Goal: Task Accomplishment & Management: Use online tool/utility

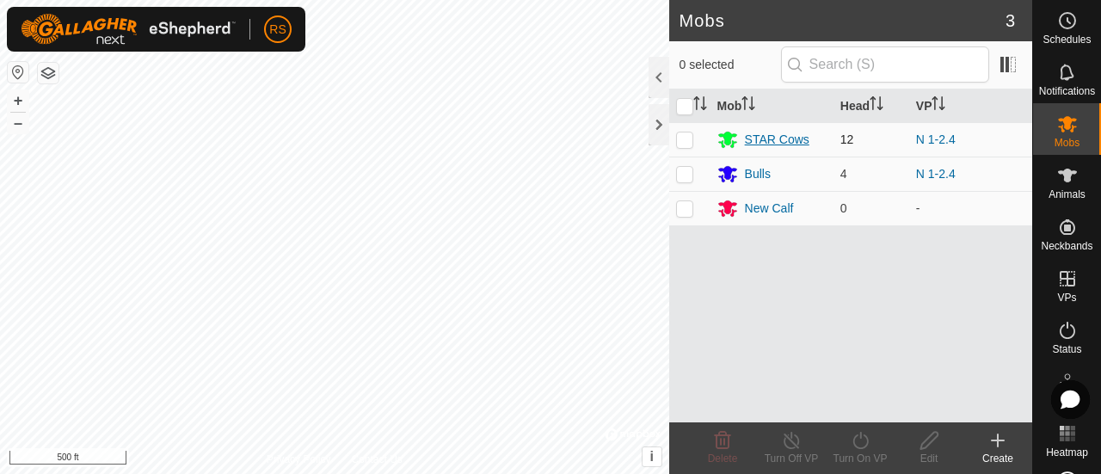
click at [782, 136] on div "STAR Cows" at bounding box center [777, 140] width 65 height 18
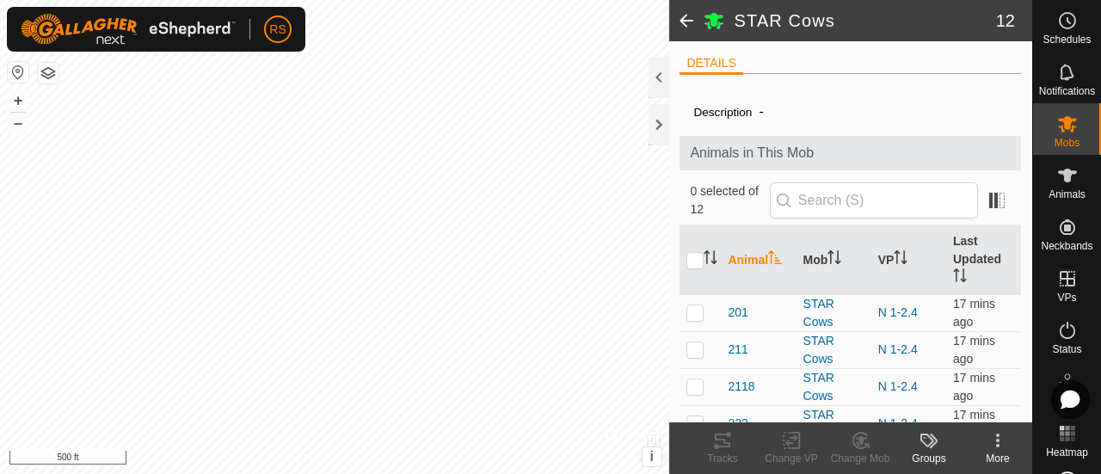
click at [686, 18] on span at bounding box center [686, 20] width 34 height 41
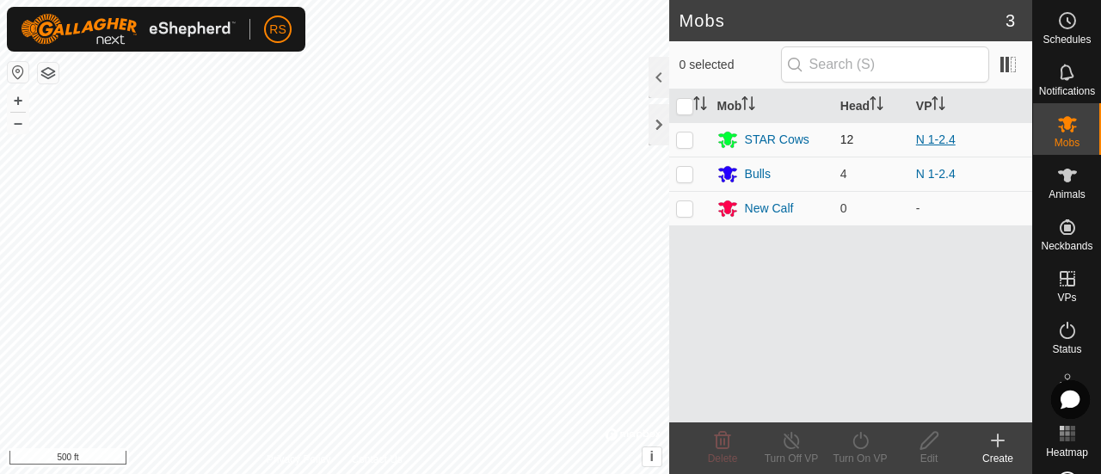
click at [941, 138] on link "N 1-2.4" at bounding box center [936, 139] width 40 height 14
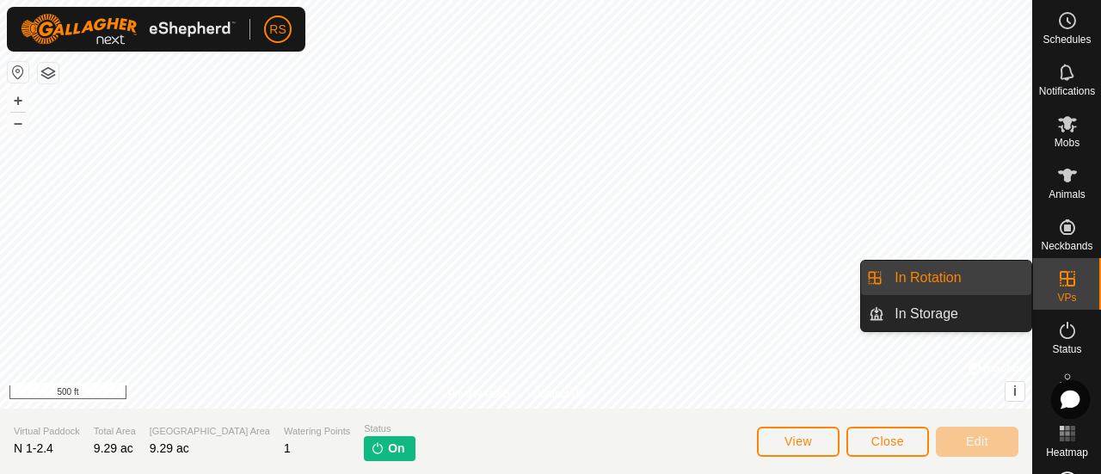
click at [1057, 281] on icon at bounding box center [1067, 278] width 21 height 21
click at [958, 285] on link "In Rotation" at bounding box center [957, 278] width 147 height 34
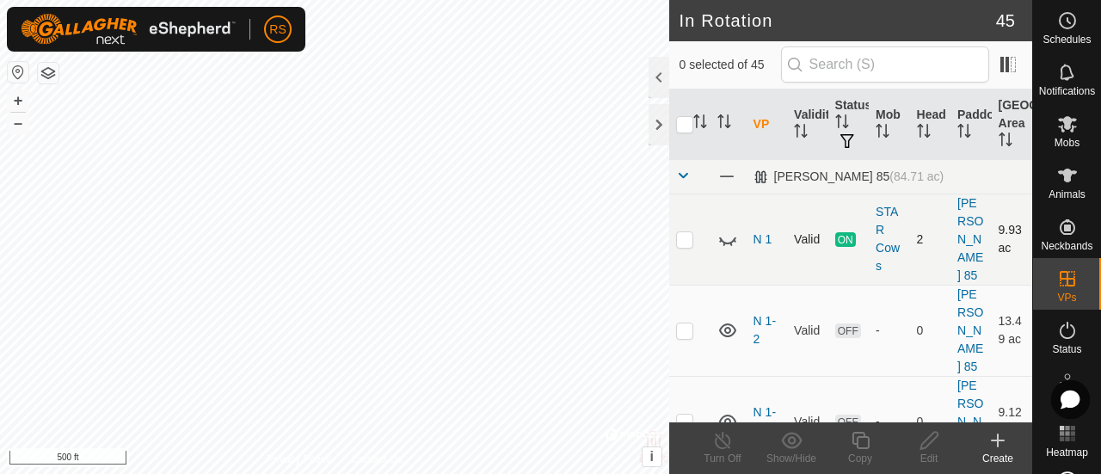
click at [723, 229] on icon at bounding box center [727, 239] width 21 height 21
click at [723, 232] on icon at bounding box center [727, 239] width 17 height 14
click at [683, 323] on p-checkbox at bounding box center [684, 330] width 17 height 14
checkbox input "false"
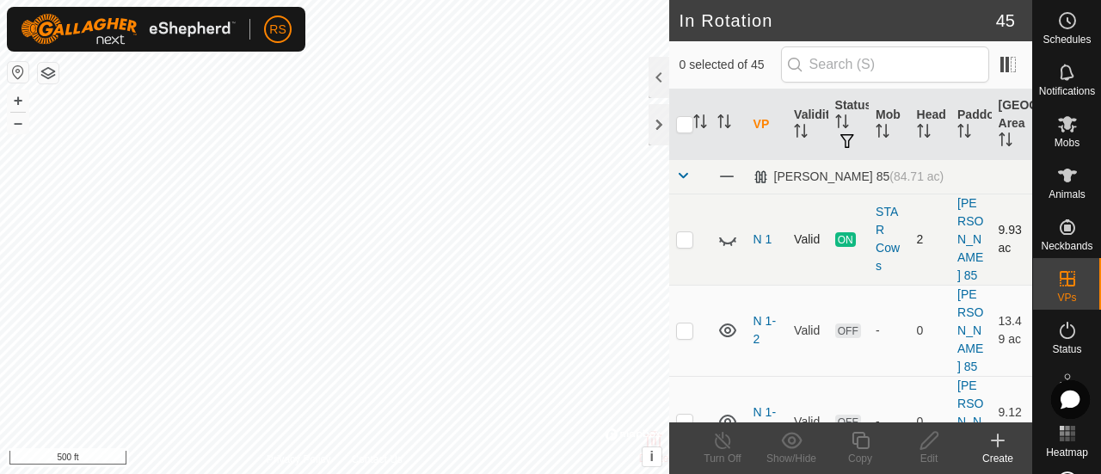
click at [682, 232] on p-checkbox at bounding box center [684, 239] width 17 height 14
checkbox input "true"
click at [733, 240] on icon at bounding box center [734, 241] width 3 height 3
click at [729, 445] on icon at bounding box center [723, 440] width 22 height 21
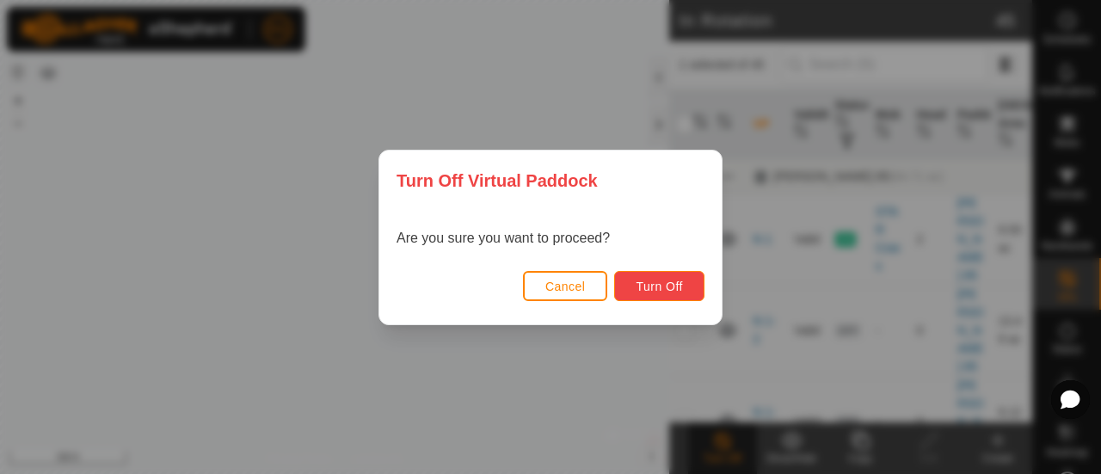
click at [681, 290] on span "Turn Off" at bounding box center [659, 287] width 47 height 14
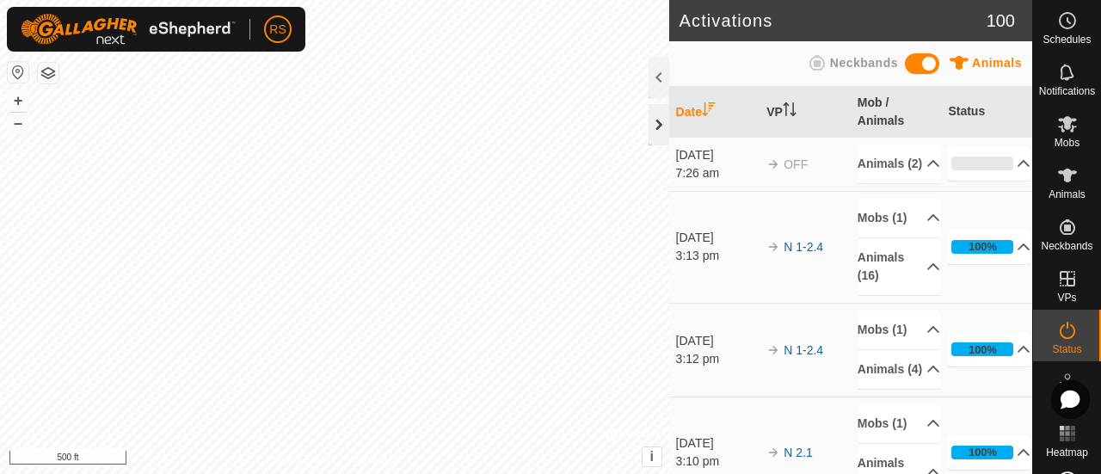
click at [657, 124] on div at bounding box center [659, 124] width 21 height 41
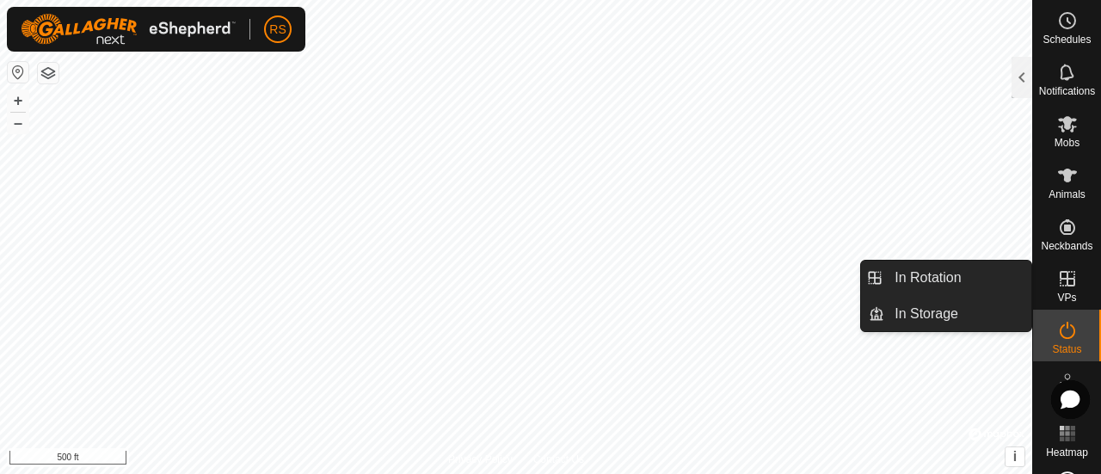
click at [1065, 276] on icon at bounding box center [1067, 278] width 21 height 21
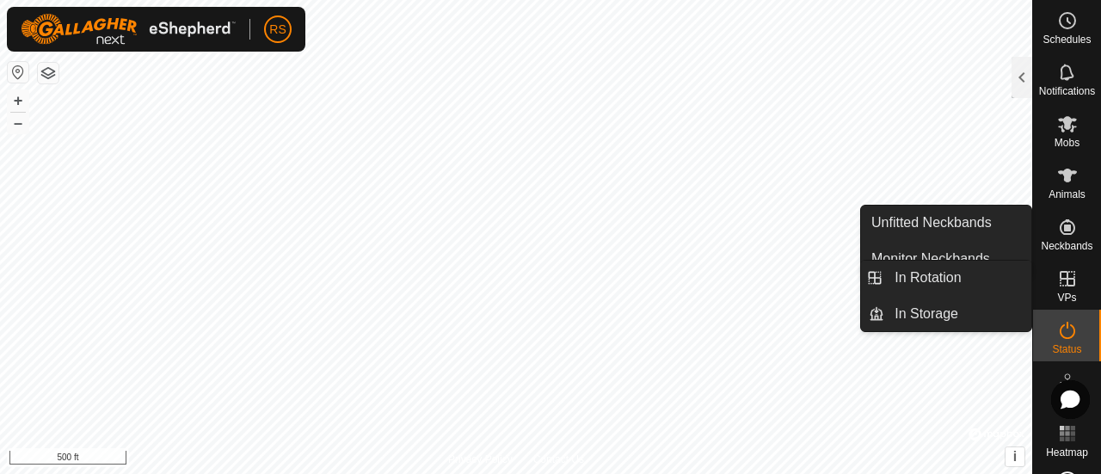
click at [1059, 287] on icon at bounding box center [1067, 278] width 21 height 21
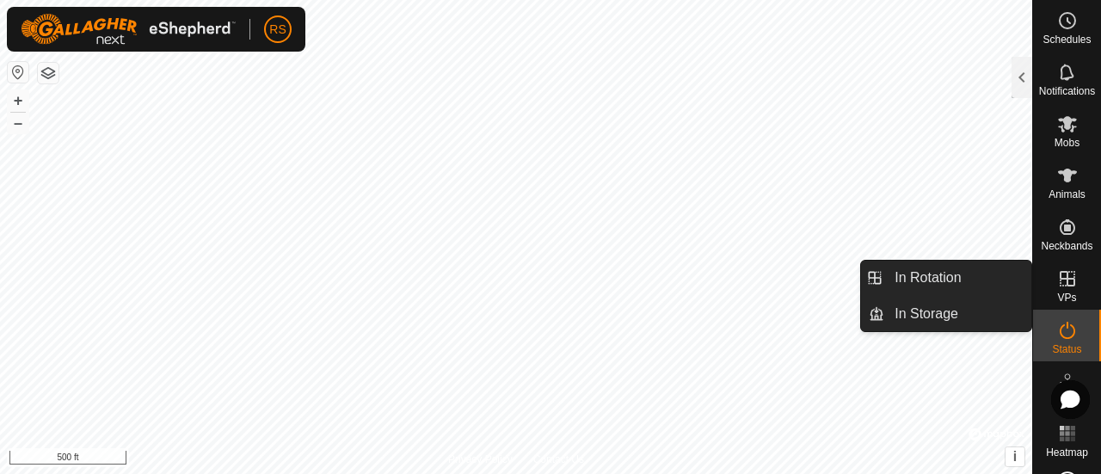
click at [1059, 287] on icon at bounding box center [1067, 278] width 21 height 21
click at [1057, 294] on span "VPs" at bounding box center [1066, 297] width 19 height 10
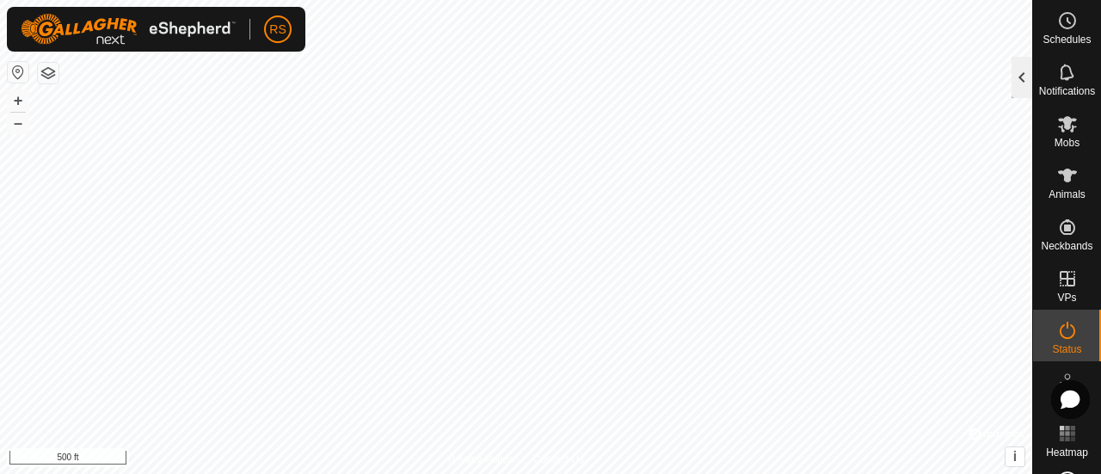
click at [1019, 73] on div at bounding box center [1022, 77] width 21 height 41
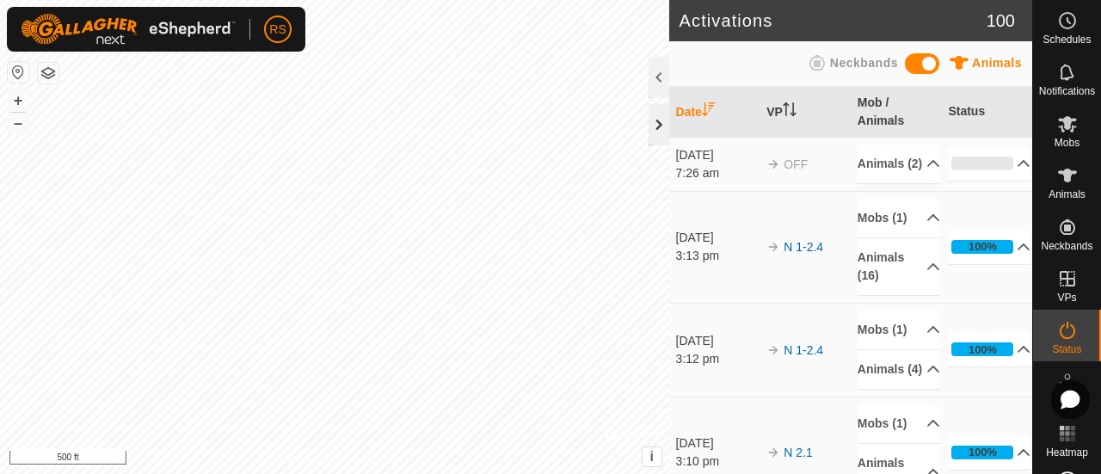
click at [659, 130] on div at bounding box center [659, 124] width 21 height 41
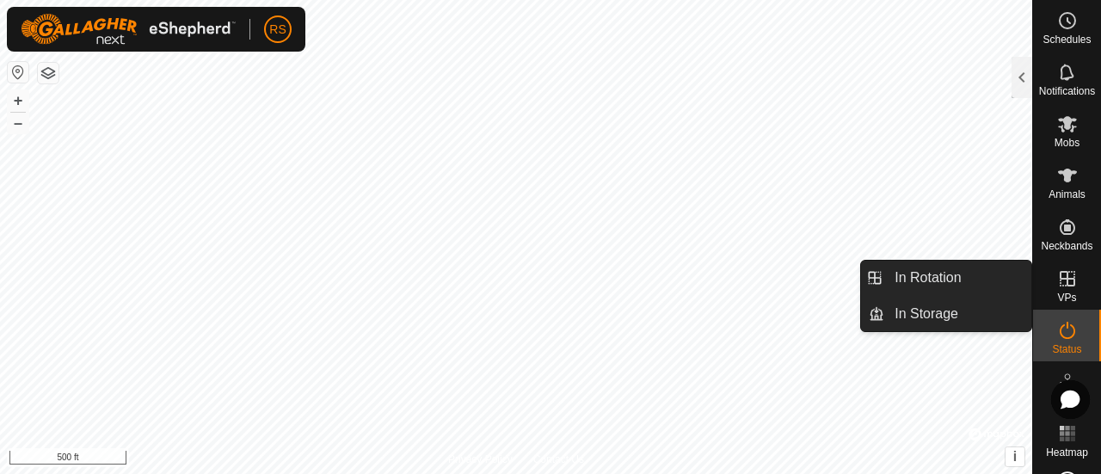
click at [1052, 288] on es-virtualpaddocks-svg-icon at bounding box center [1067, 279] width 31 height 28
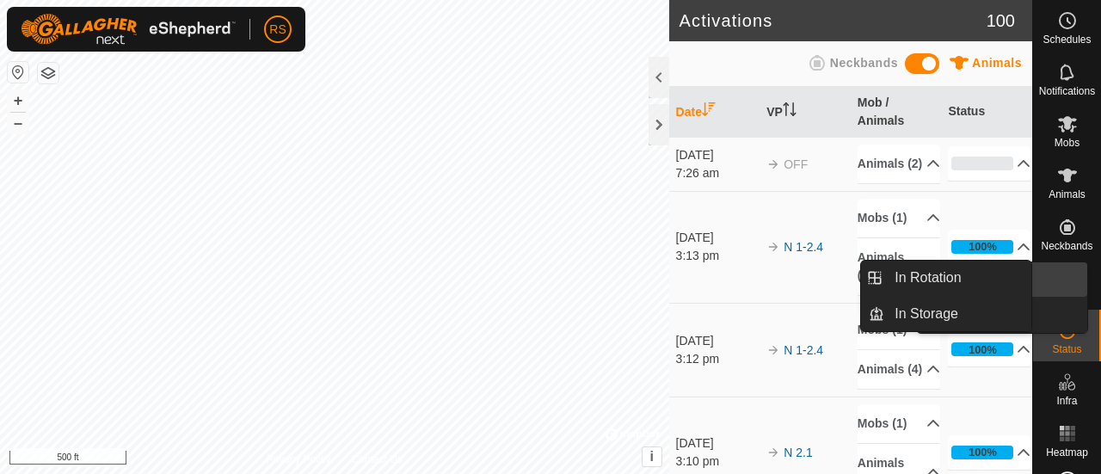
drag, startPoint x: 1034, startPoint y: 284, endPoint x: 1063, endPoint y: 283, distance: 29.3
click at [935, 277] on link "In Rotation" at bounding box center [957, 278] width 147 height 34
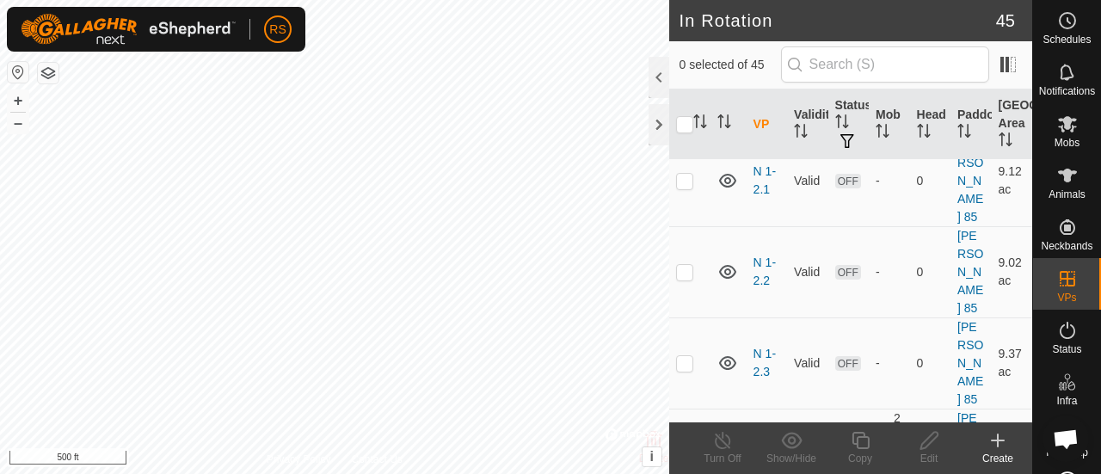
scroll to position [275, 0]
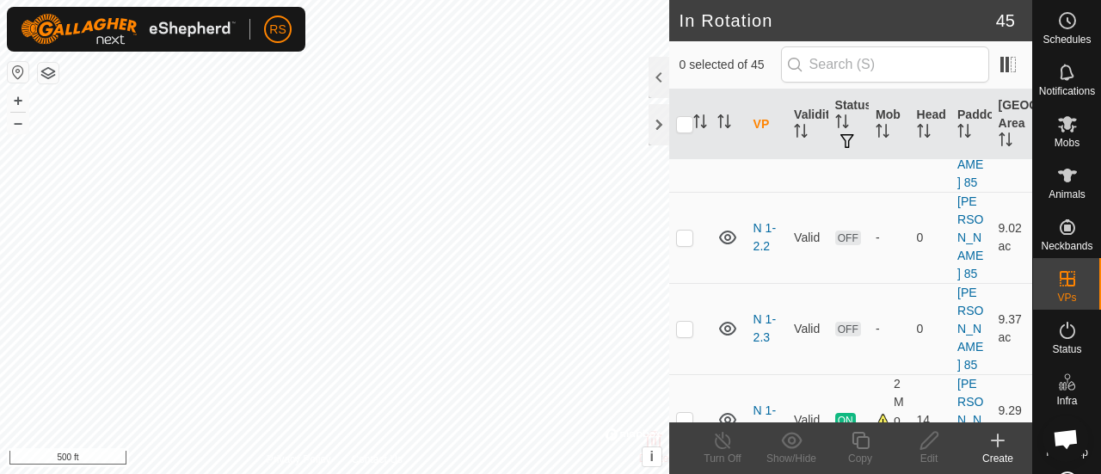
checkbox input "false"
checkbox input "true"
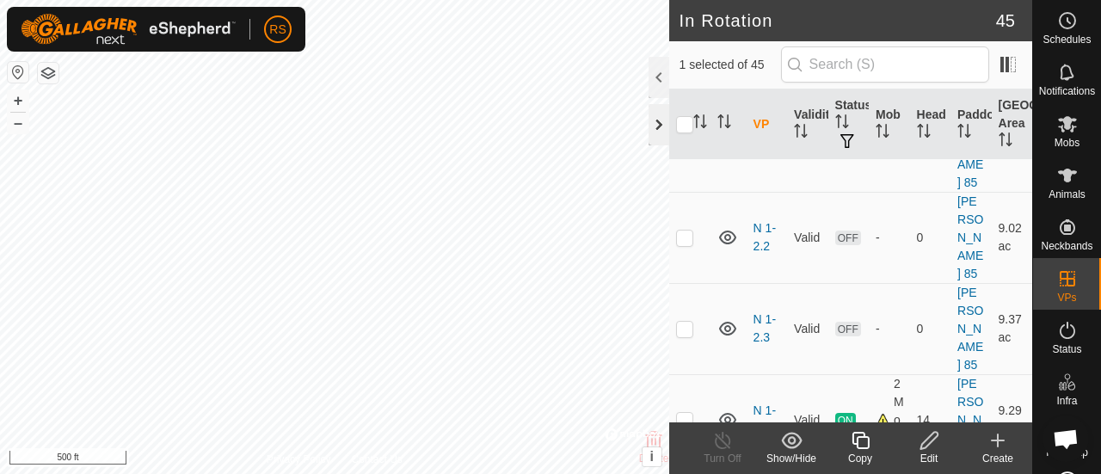
click at [659, 117] on div at bounding box center [659, 124] width 21 height 41
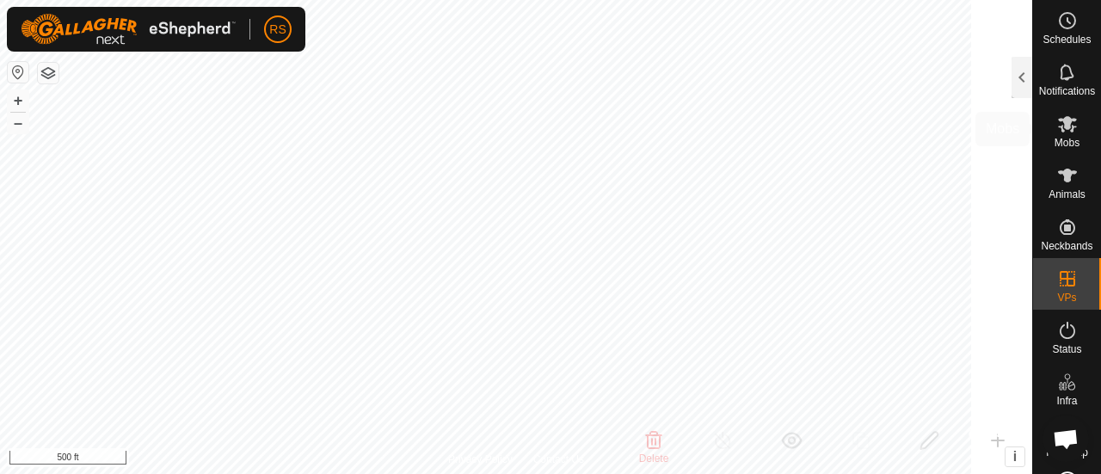
scroll to position [715, 0]
click at [1066, 134] on es-mob-svg-icon at bounding box center [1067, 124] width 31 height 28
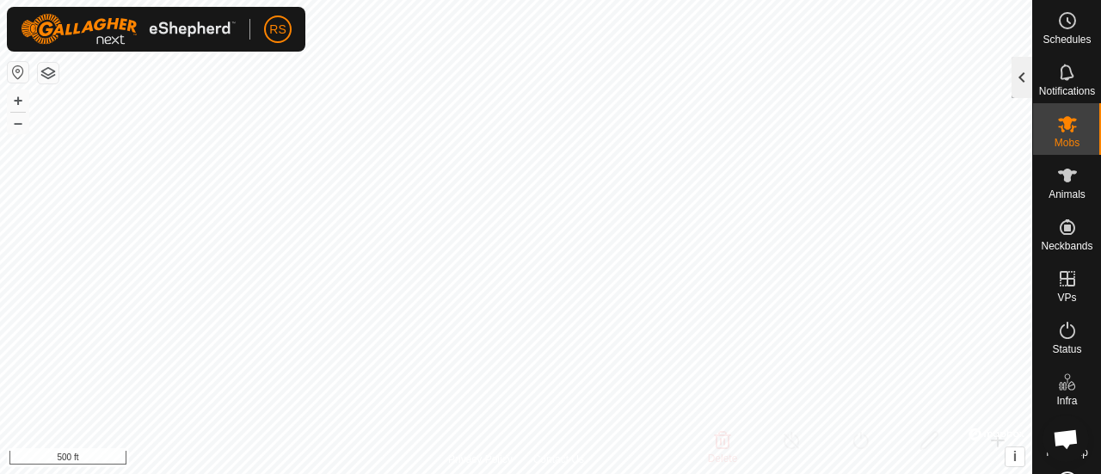
click at [1020, 83] on div at bounding box center [1022, 77] width 21 height 41
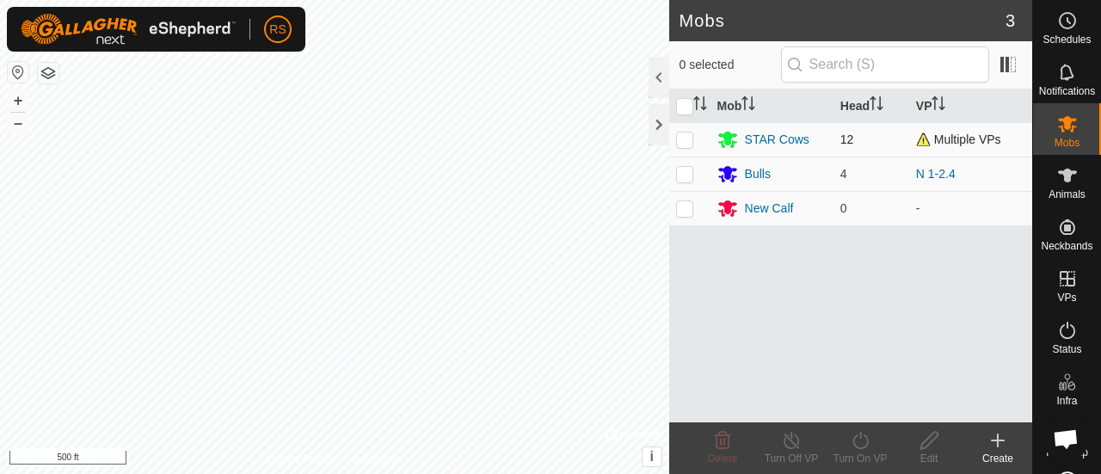
click at [683, 138] on p-checkbox at bounding box center [684, 139] width 17 height 14
checkbox input "true"
click at [863, 443] on icon at bounding box center [861, 440] width 22 height 21
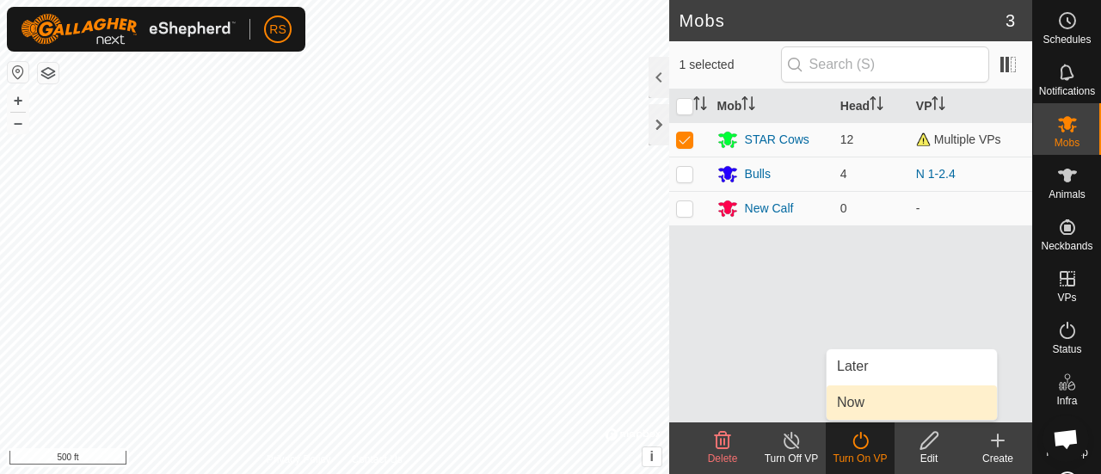
click at [873, 402] on link "Now" at bounding box center [912, 402] width 170 height 34
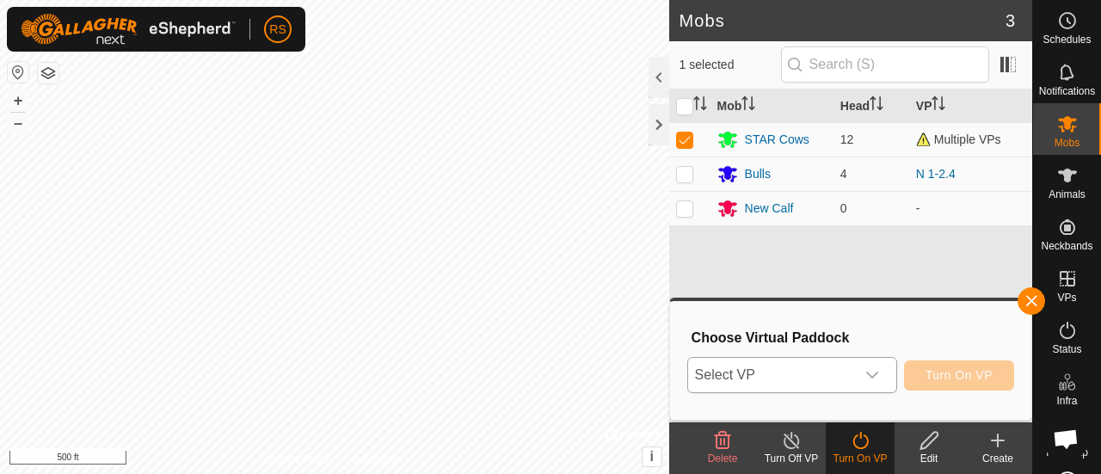
click at [877, 371] on icon "dropdown trigger" at bounding box center [872, 375] width 14 height 14
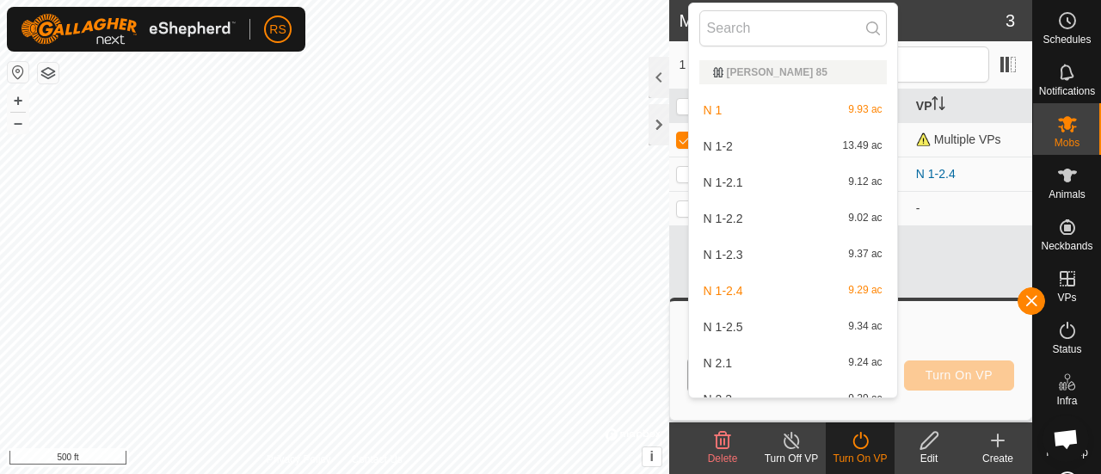
click at [795, 354] on li "N 2.1 9.24 ac" at bounding box center [793, 363] width 208 height 34
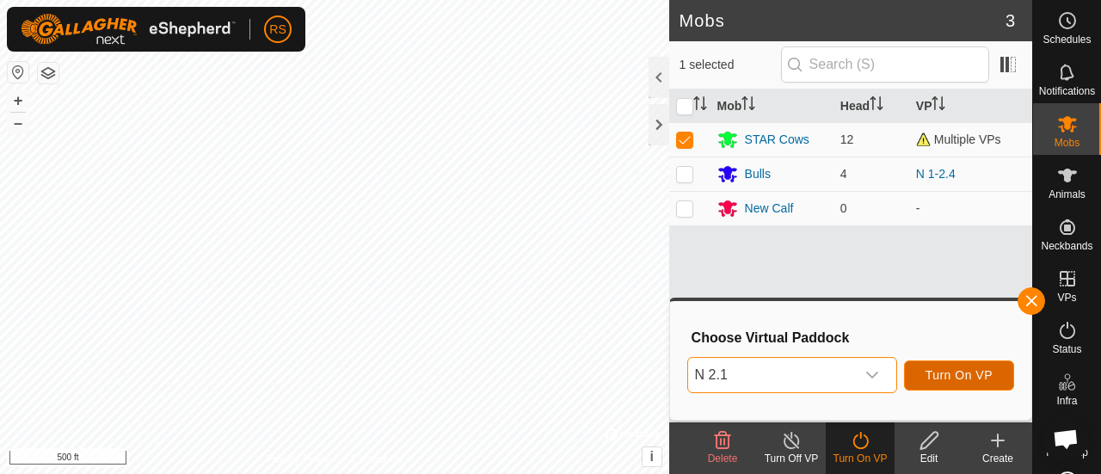
click at [957, 378] on span "Turn On VP" at bounding box center [959, 375] width 67 height 14
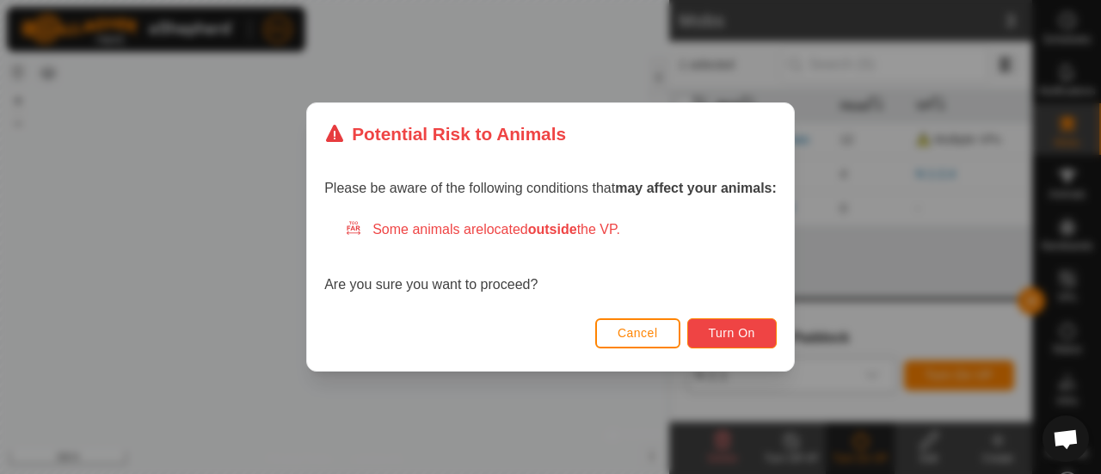
click at [726, 337] on span "Turn On" at bounding box center [732, 333] width 46 height 14
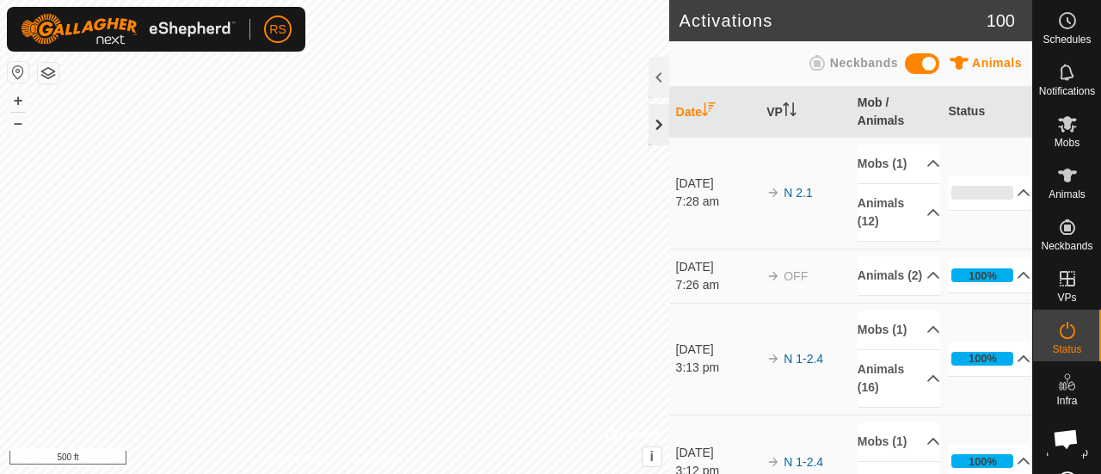
click at [655, 129] on div at bounding box center [659, 124] width 21 height 41
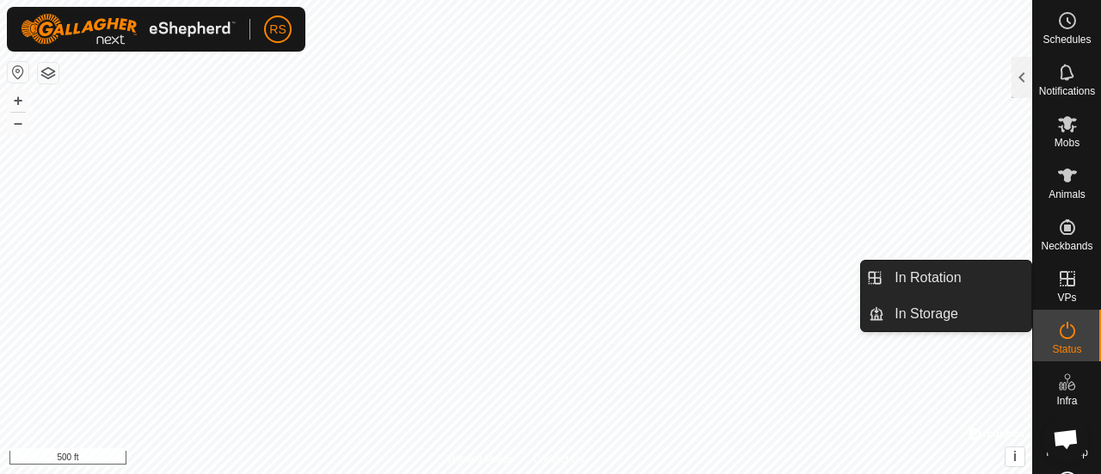
click at [1058, 288] on icon at bounding box center [1067, 278] width 21 height 21
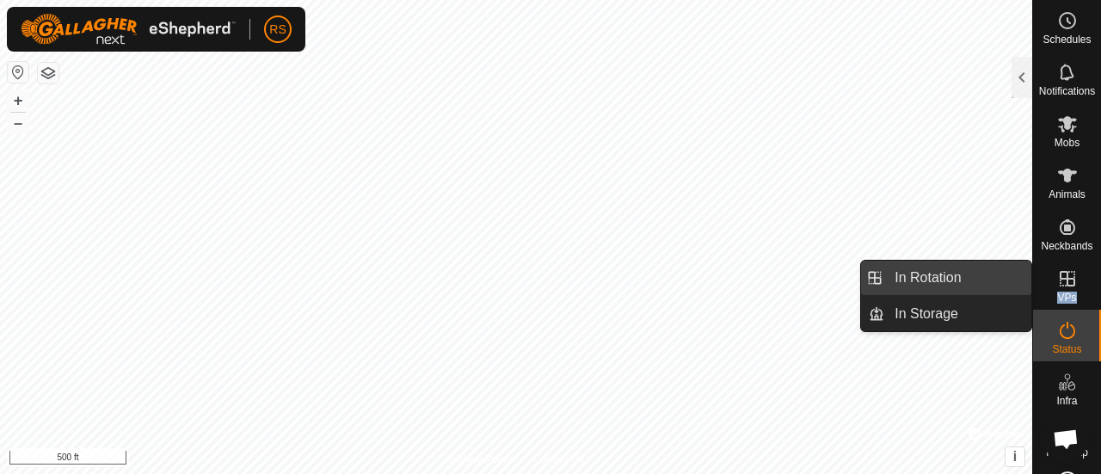
click at [974, 283] on link "In Rotation" at bounding box center [957, 278] width 147 height 34
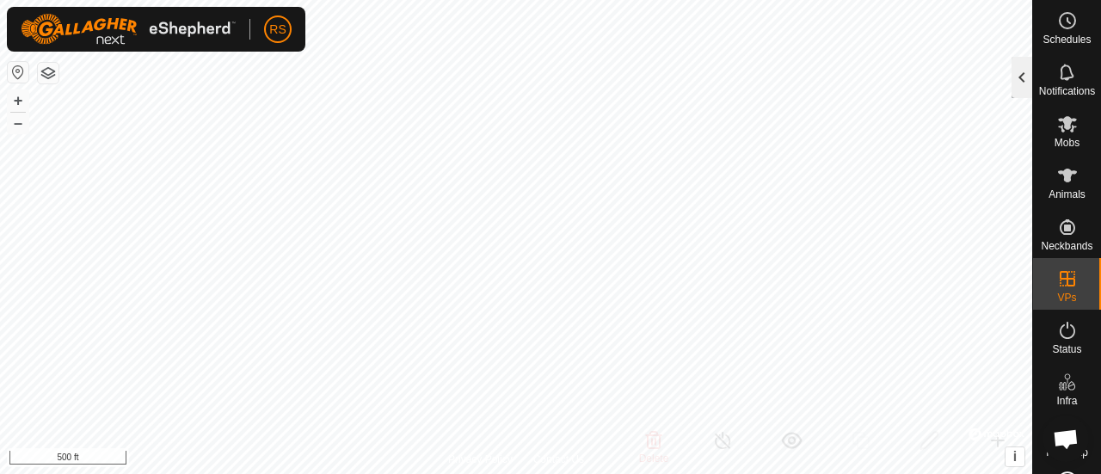
click at [1018, 94] on div at bounding box center [1022, 77] width 21 height 41
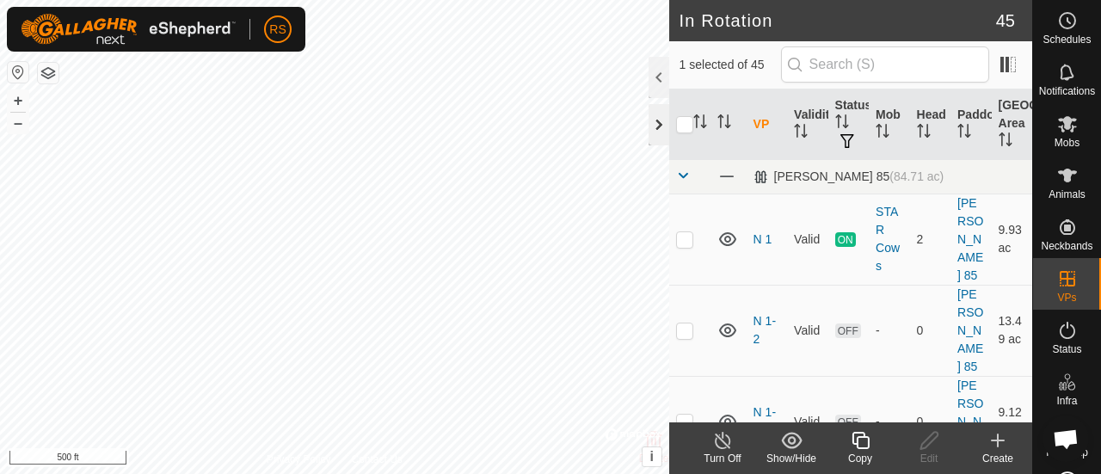
click at [658, 131] on div at bounding box center [659, 124] width 21 height 41
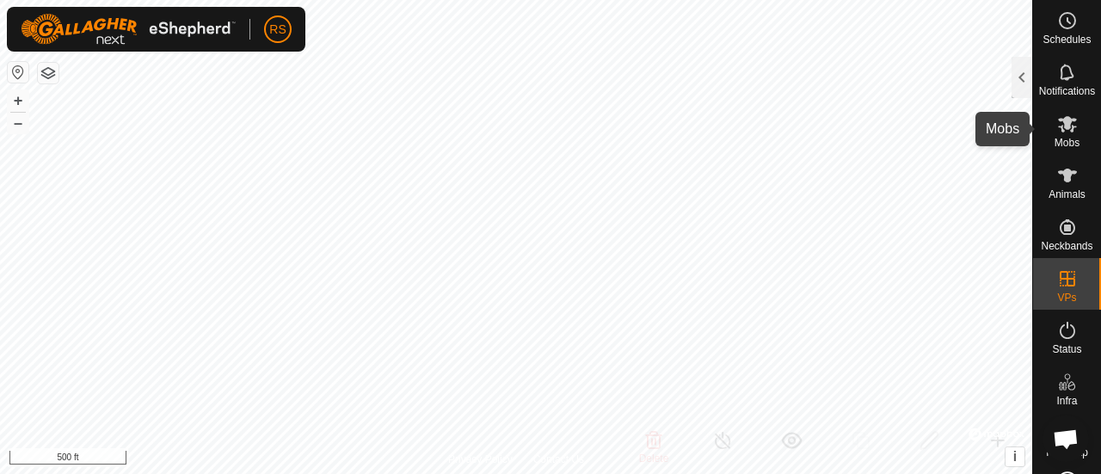
click at [1055, 138] on span "Mobs" at bounding box center [1067, 143] width 25 height 10
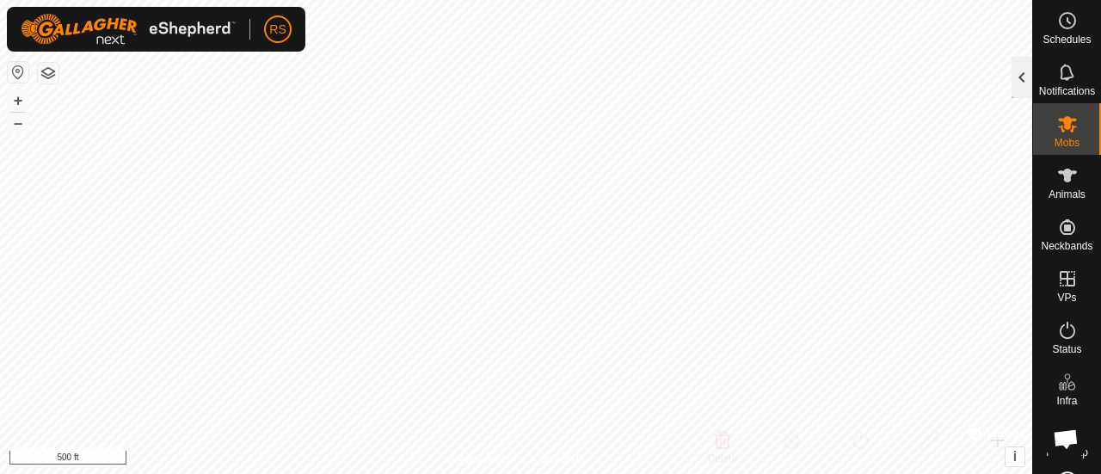
click at [1019, 85] on div at bounding box center [1022, 77] width 21 height 41
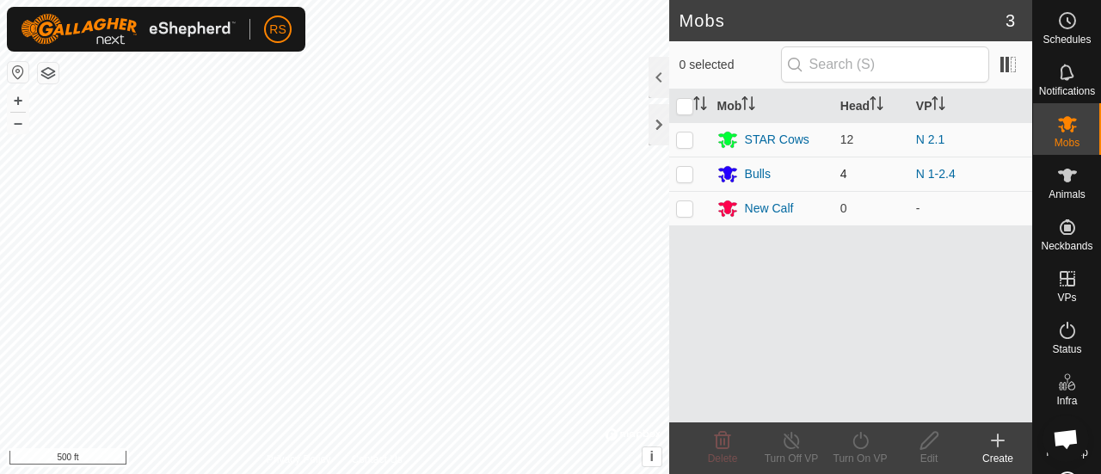
click at [689, 172] on p-checkbox at bounding box center [684, 174] width 17 height 14
checkbox input "true"
click at [865, 443] on icon at bounding box center [861, 440] width 22 height 21
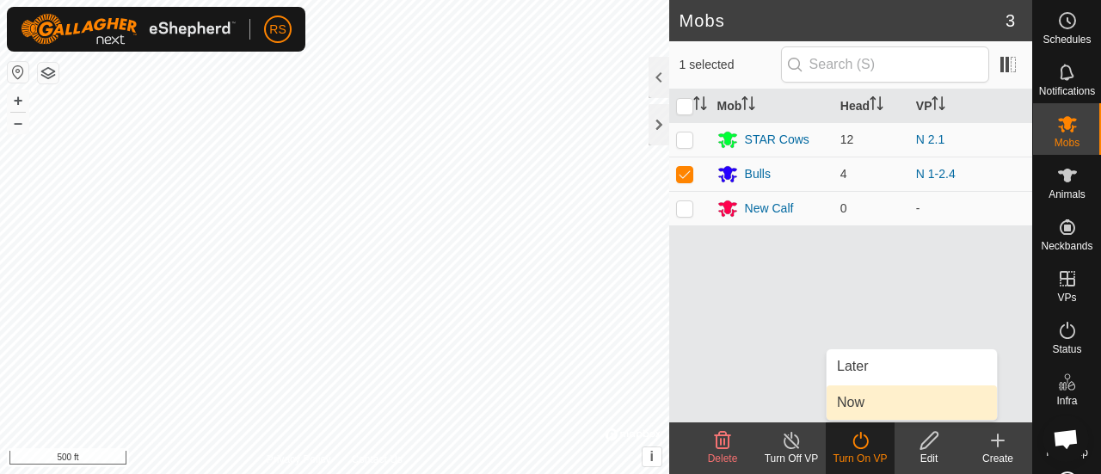
click at [872, 408] on link "Now" at bounding box center [912, 402] width 170 height 34
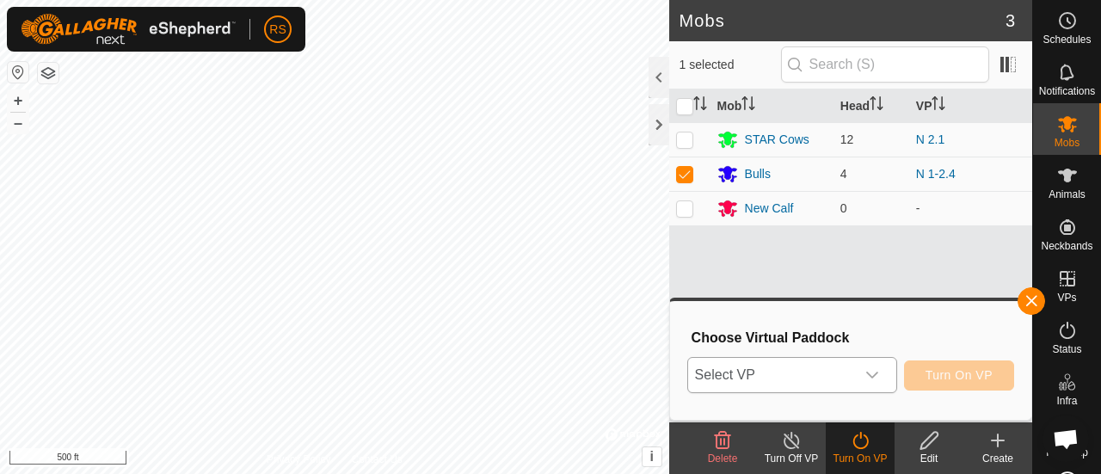
click at [872, 372] on icon "dropdown trigger" at bounding box center [872, 375] width 14 height 14
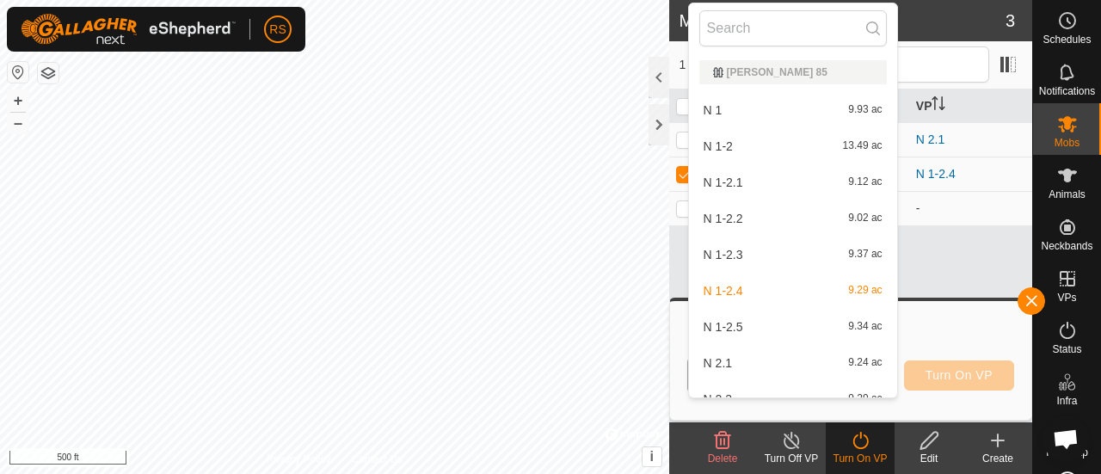
click at [778, 365] on li "N 2.1 9.24 ac" at bounding box center [793, 363] width 208 height 34
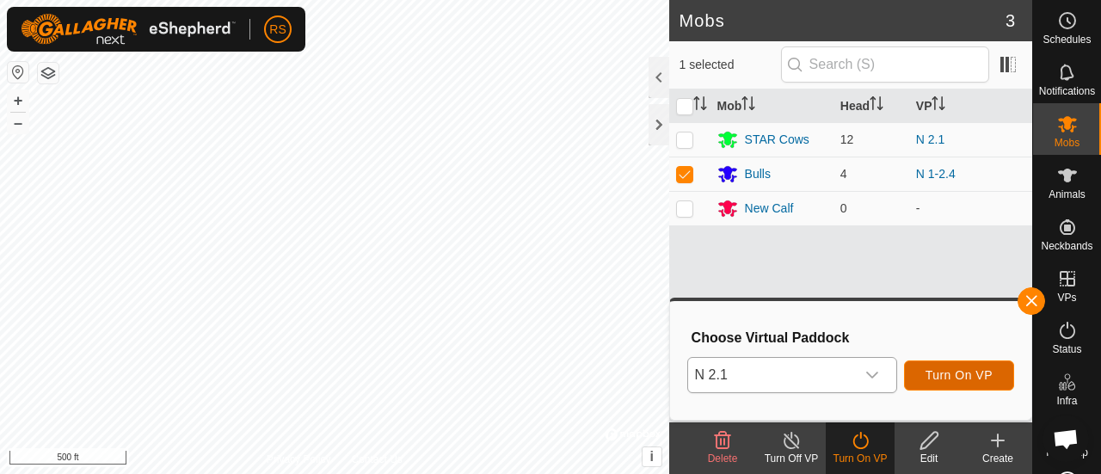
click at [953, 369] on span "Turn On VP" at bounding box center [959, 375] width 67 height 14
